Goal: Transaction & Acquisition: Download file/media

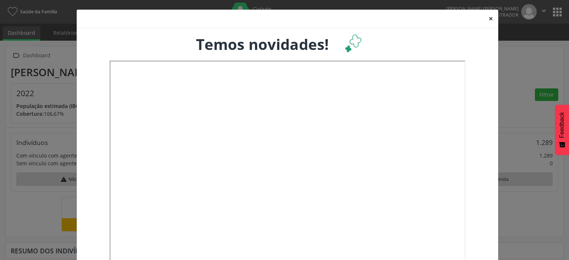
click at [490, 21] on button "×" at bounding box center [490, 19] width 15 height 18
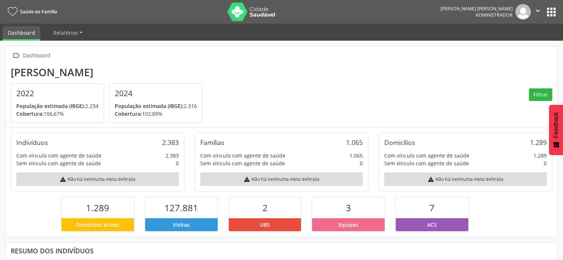
click at [542, 12] on icon "" at bounding box center [538, 11] width 8 height 8
click at [549, 11] on button "apps" at bounding box center [551, 12] width 13 height 13
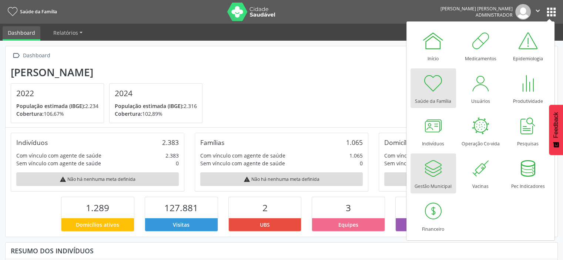
click at [430, 176] on div at bounding box center [433, 168] width 22 height 22
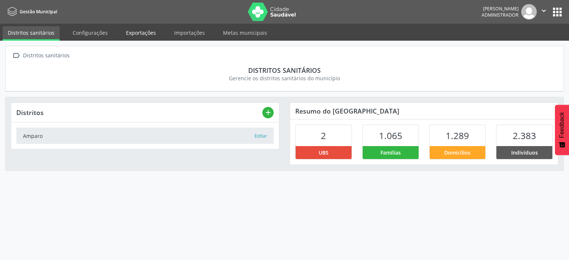
click at [153, 31] on link "Exportações" at bounding box center [141, 32] width 40 height 13
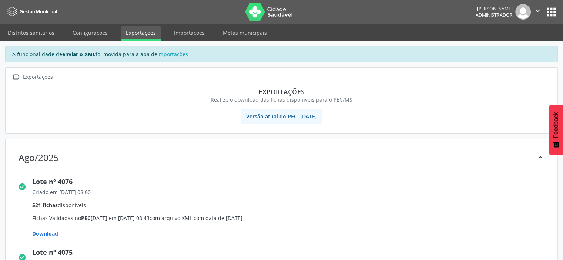
click at [47, 234] on span "Download" at bounding box center [45, 233] width 26 height 7
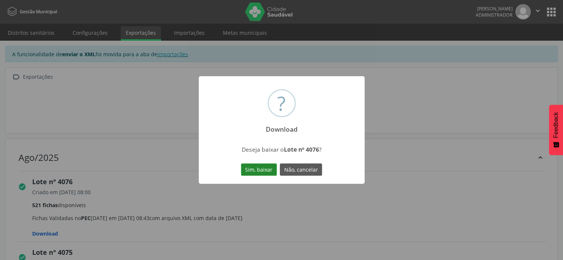
click at [266, 168] on button "Sim, baixar" at bounding box center [259, 170] width 36 height 13
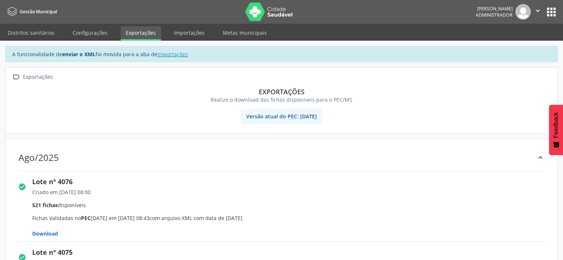
click at [555, 11] on button "apps" at bounding box center [551, 12] width 13 height 13
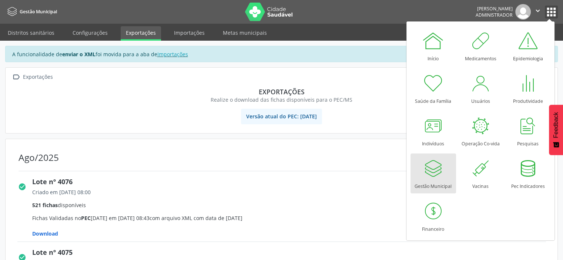
click at [536, 7] on icon "" at bounding box center [538, 11] width 8 height 8
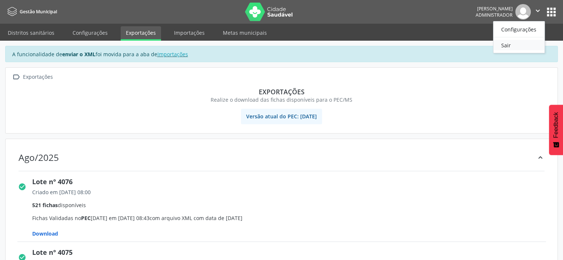
click at [511, 44] on link "Sair" at bounding box center [519, 45] width 51 height 10
